Goal: Information Seeking & Learning: Learn about a topic

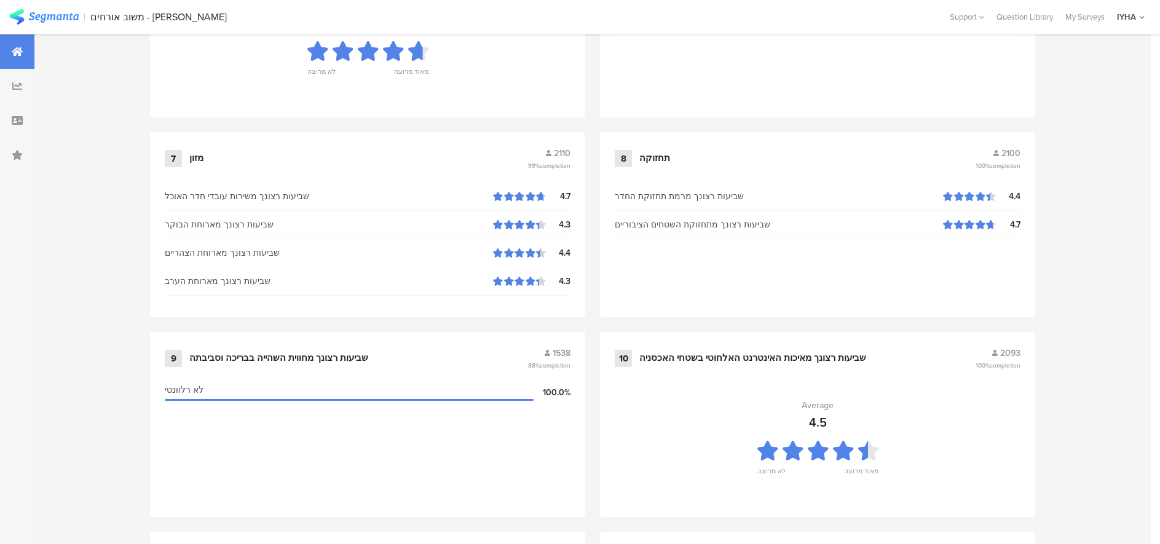
scroll to position [1259, 0]
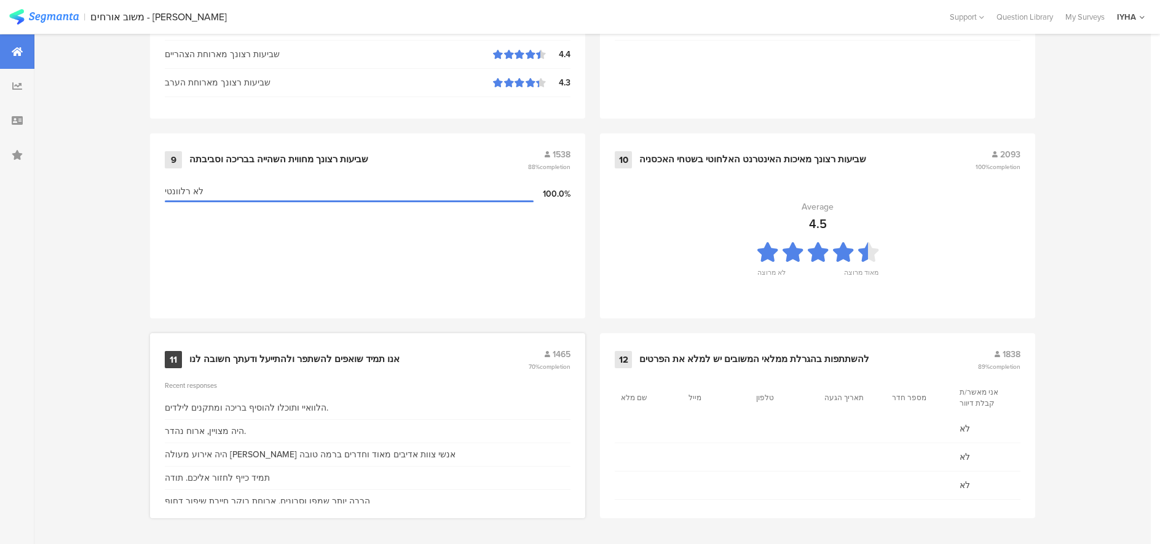
click at [227, 354] on div "אנו תמיד שואפים להשתפר ולהתייעל ודעתך חשובה לנו" at bounding box center [294, 360] width 210 height 12
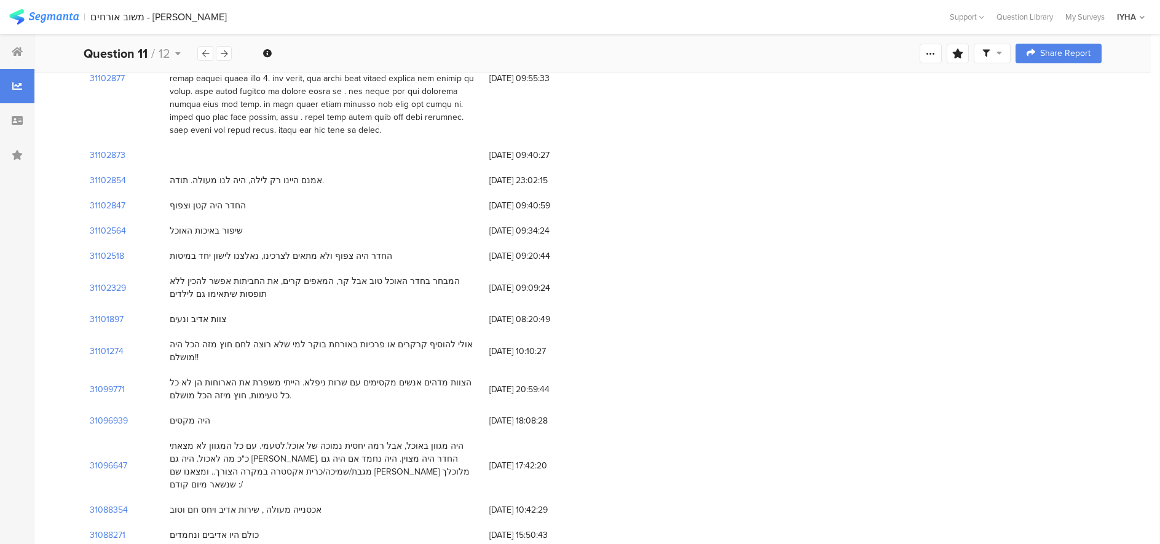
scroll to position [599, 0]
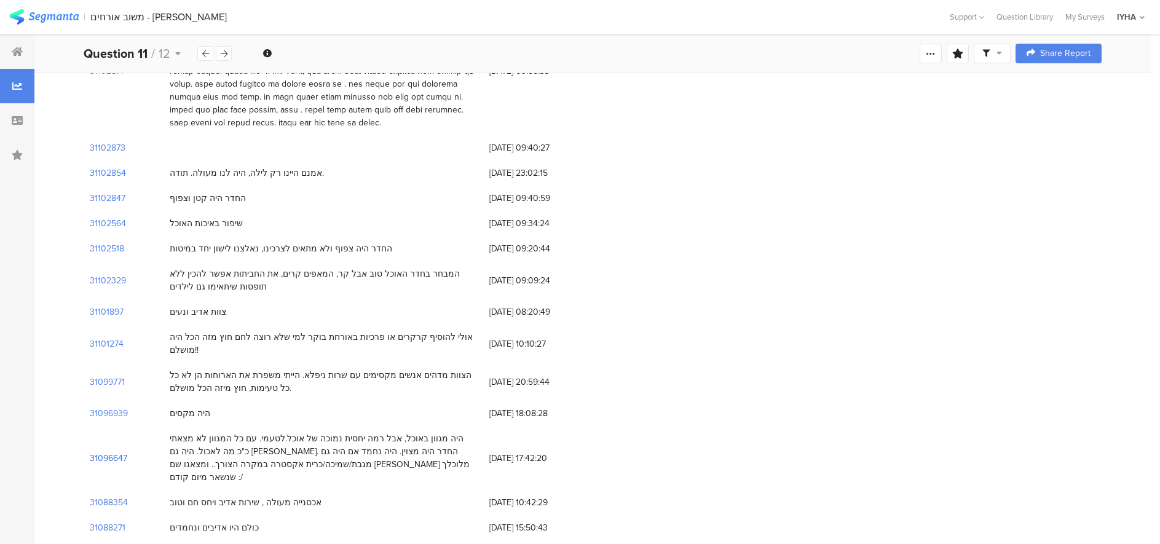
click at [109, 452] on section "31096647" at bounding box center [109, 458] width 38 height 13
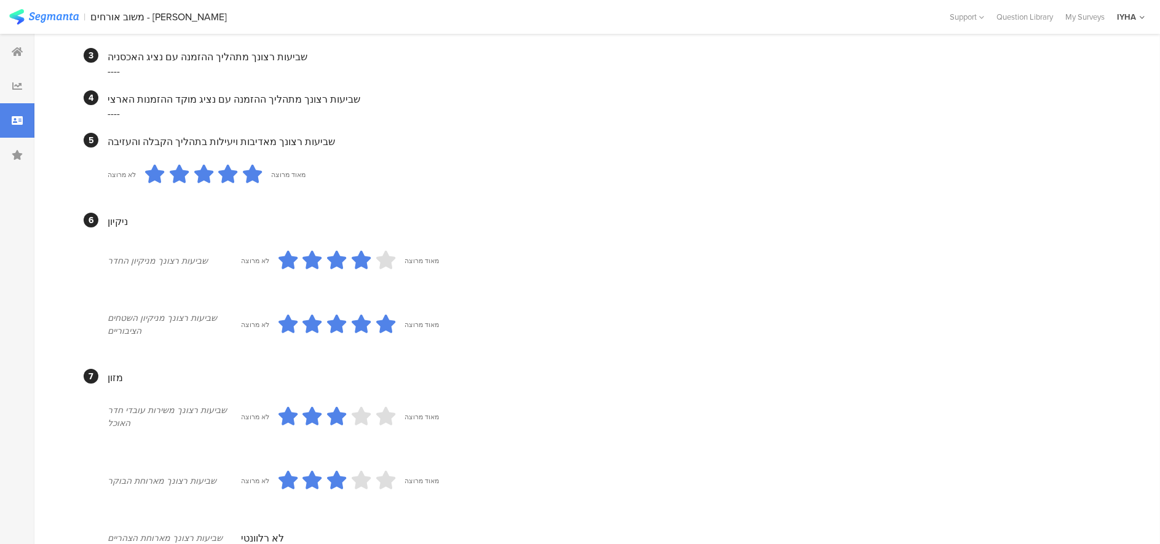
scroll to position [362, 0]
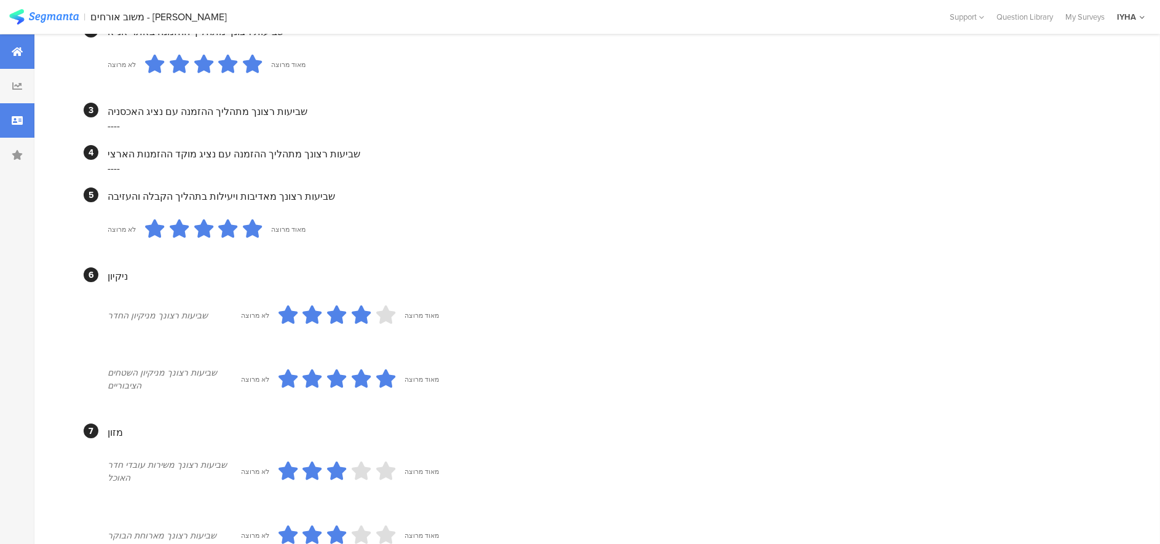
click at [14, 47] on icon at bounding box center [17, 52] width 11 height 10
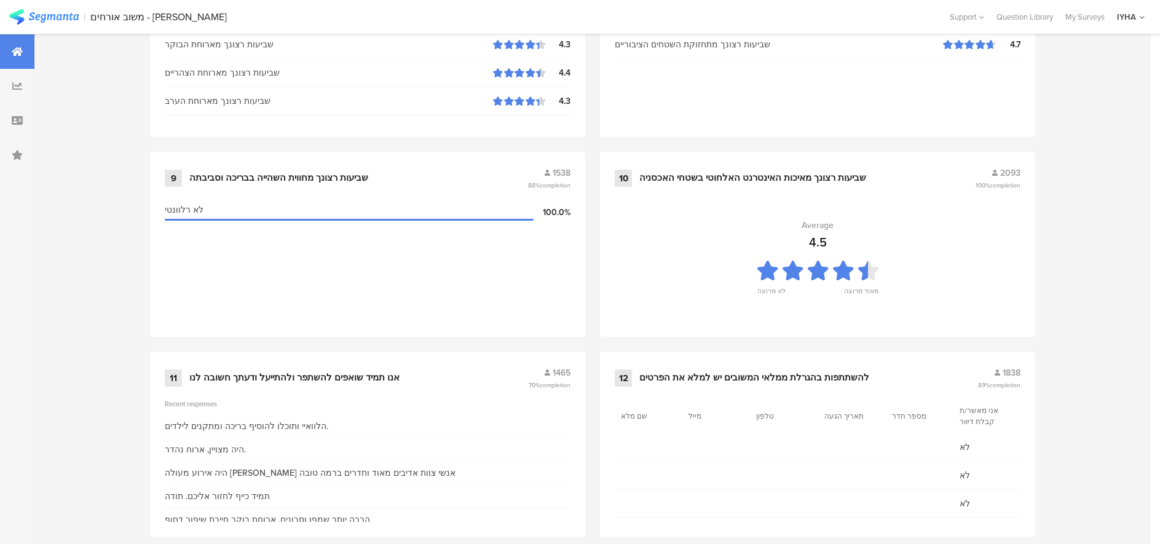
scroll to position [1259, 0]
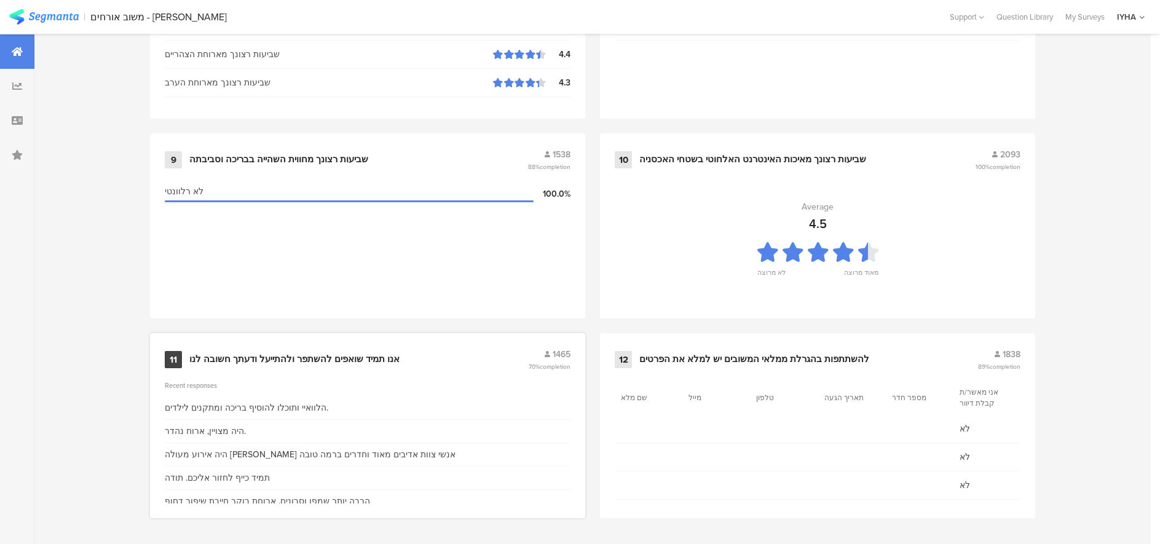
click at [242, 357] on div "אנו תמיד שואפים להשתפר ולהתייעל ודעתך חשובה לנו" at bounding box center [294, 360] width 210 height 12
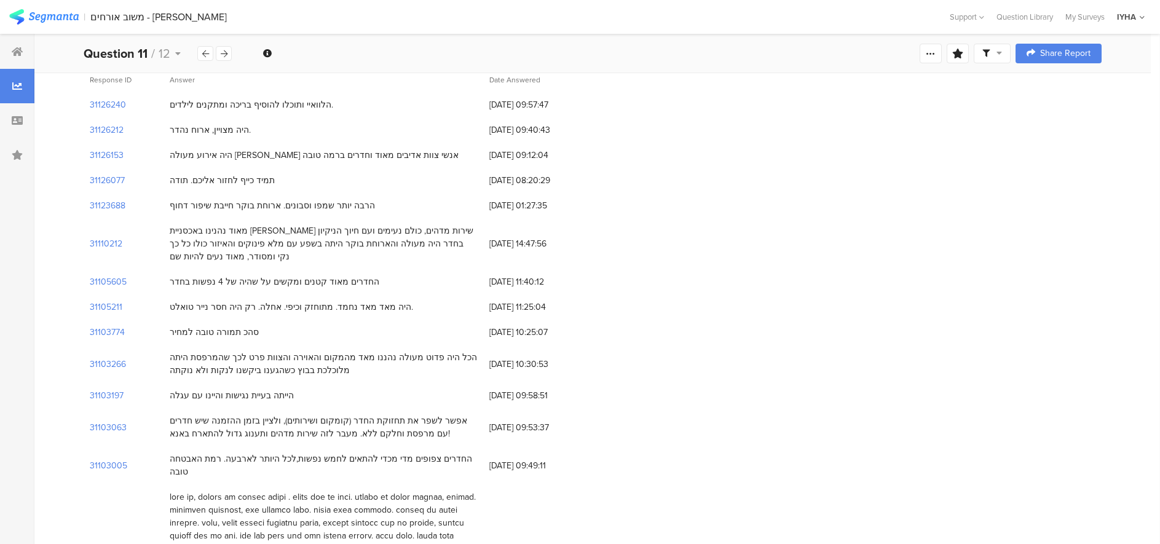
scroll to position [123, 0]
click at [106, 364] on section "31103266" at bounding box center [108, 363] width 36 height 13
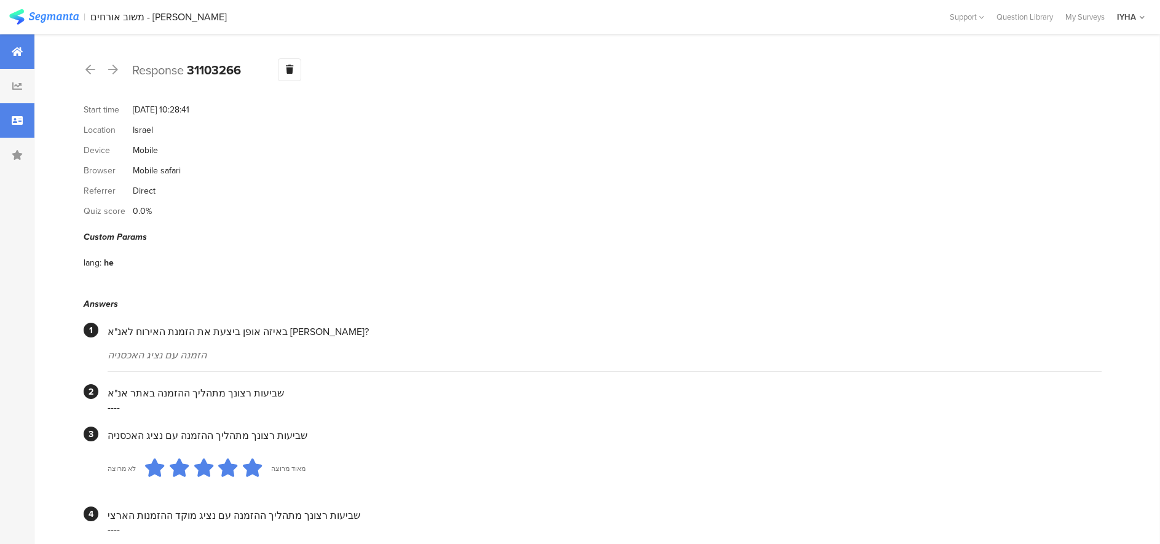
click at [28, 45] on div at bounding box center [17, 51] width 34 height 34
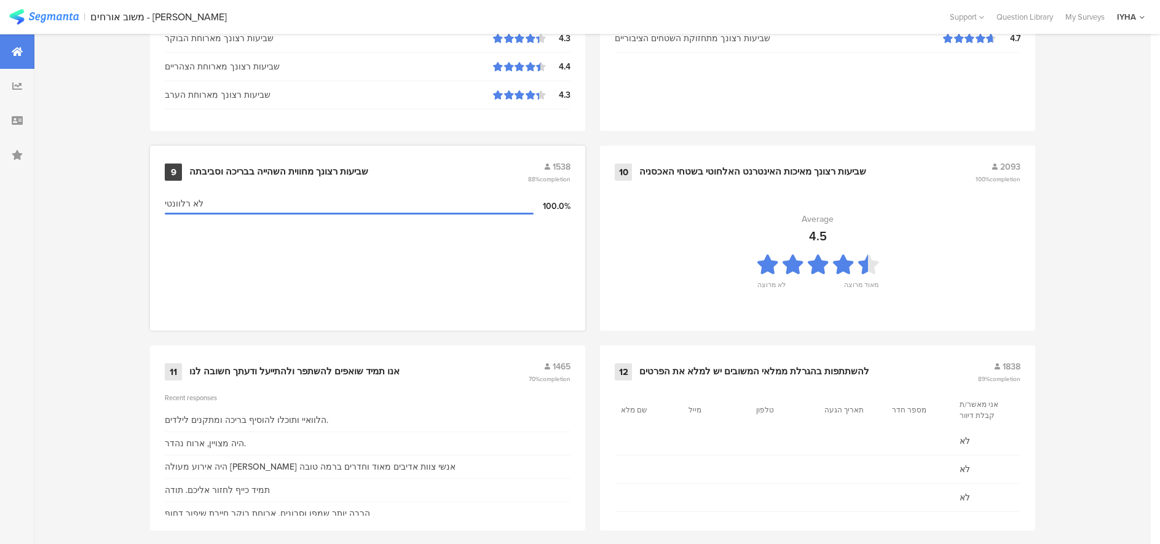
scroll to position [1259, 0]
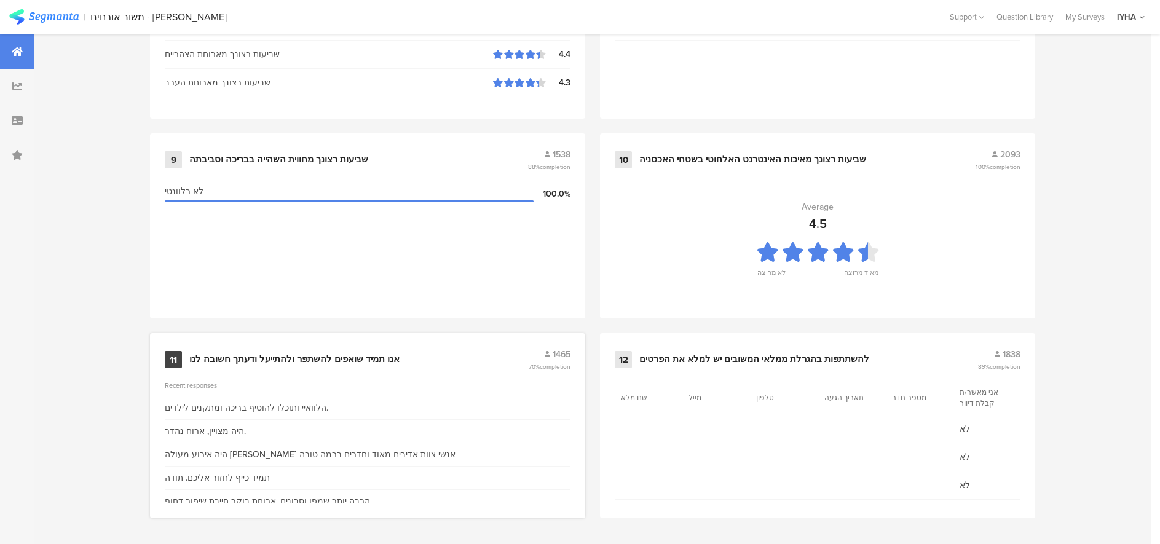
click at [247, 355] on div "אנו תמיד שואפים להשתפר ולהתייעל ודעתך חשובה לנו" at bounding box center [294, 360] width 210 height 12
